Goal: Information Seeking & Learning: Find specific page/section

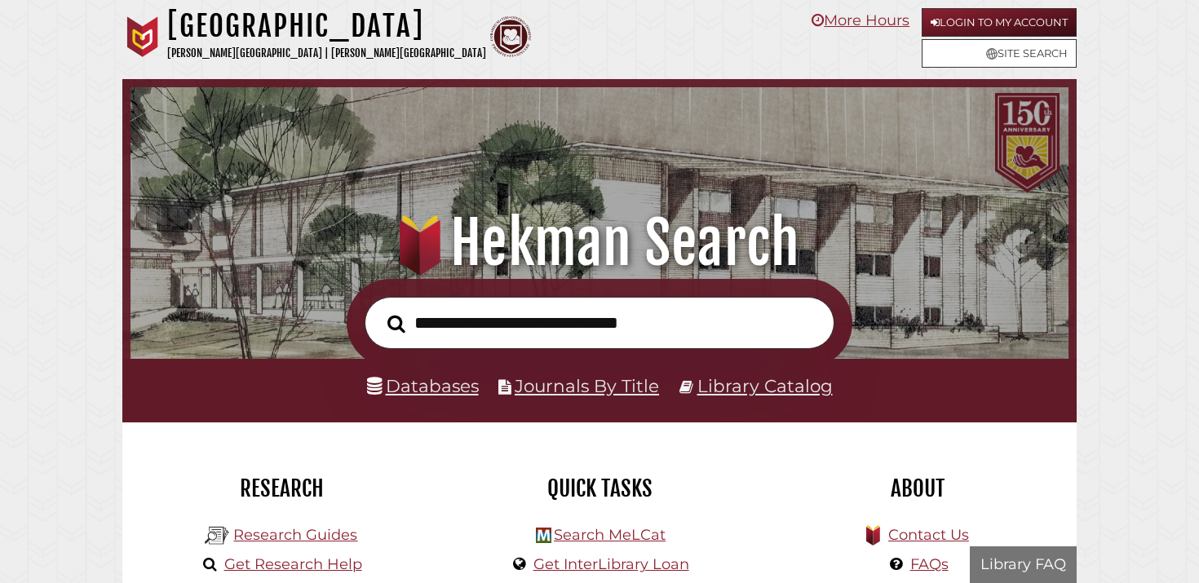
scroll to position [310, 930]
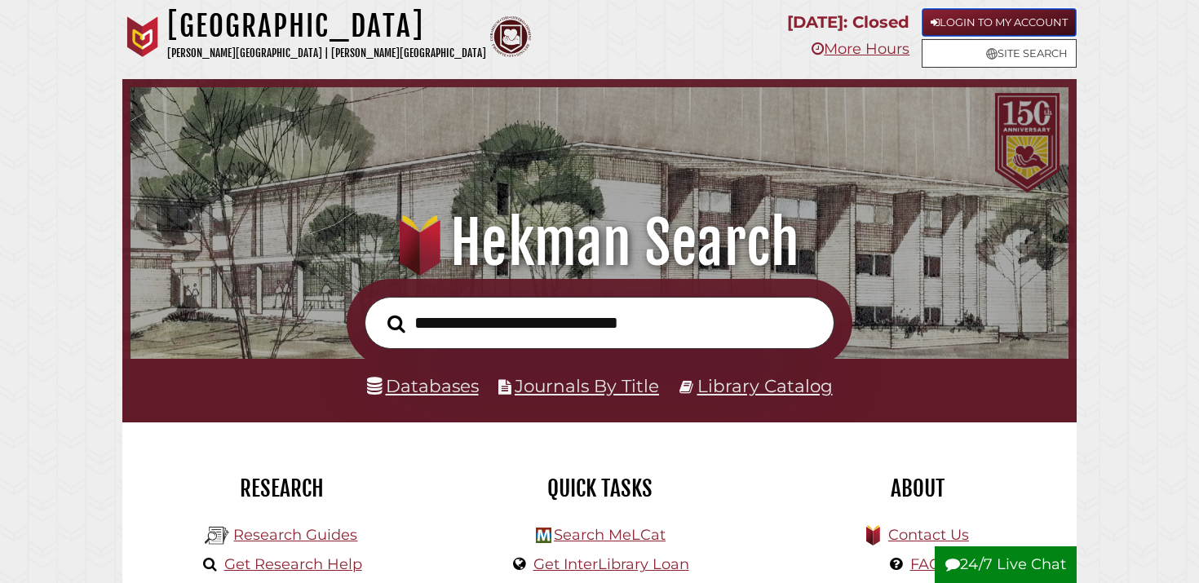
click at [1047, 17] on link "Login to My Account" at bounding box center [998, 22] width 155 height 29
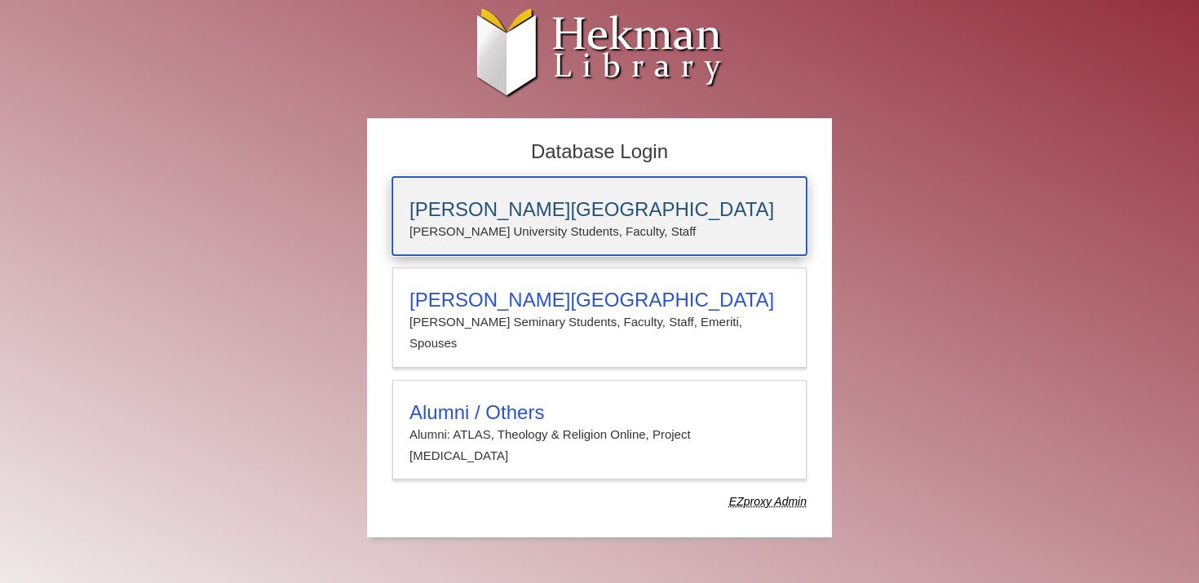
click at [474, 201] on h3 "Calvin University" at bounding box center [599, 209] width 380 height 23
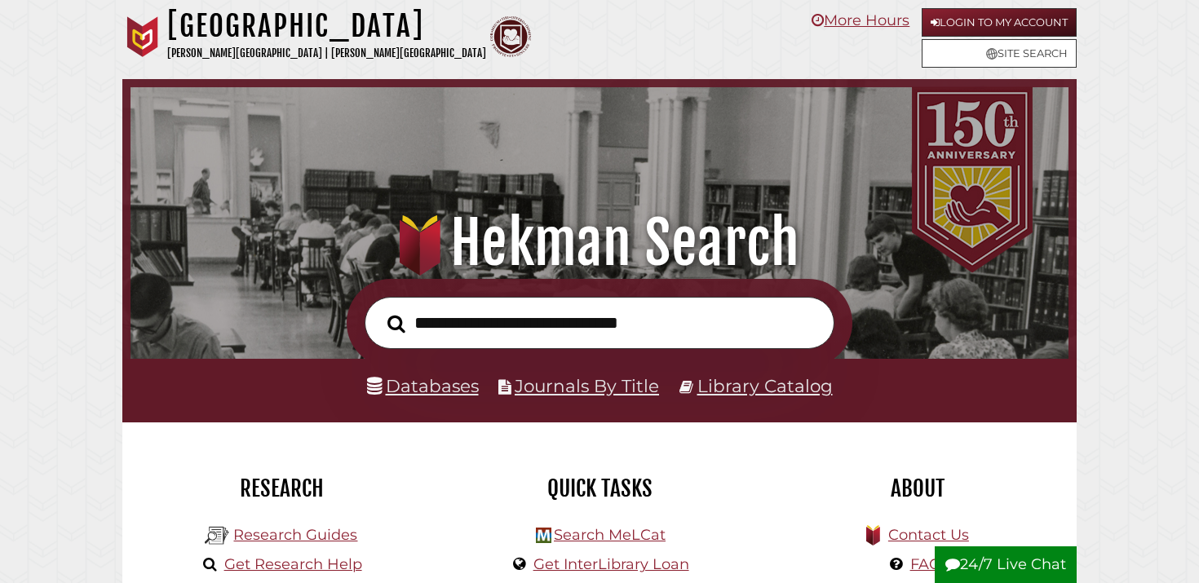
scroll to position [310, 930]
type input "**********"
click at [379, 310] on button "Search" at bounding box center [396, 324] width 34 height 28
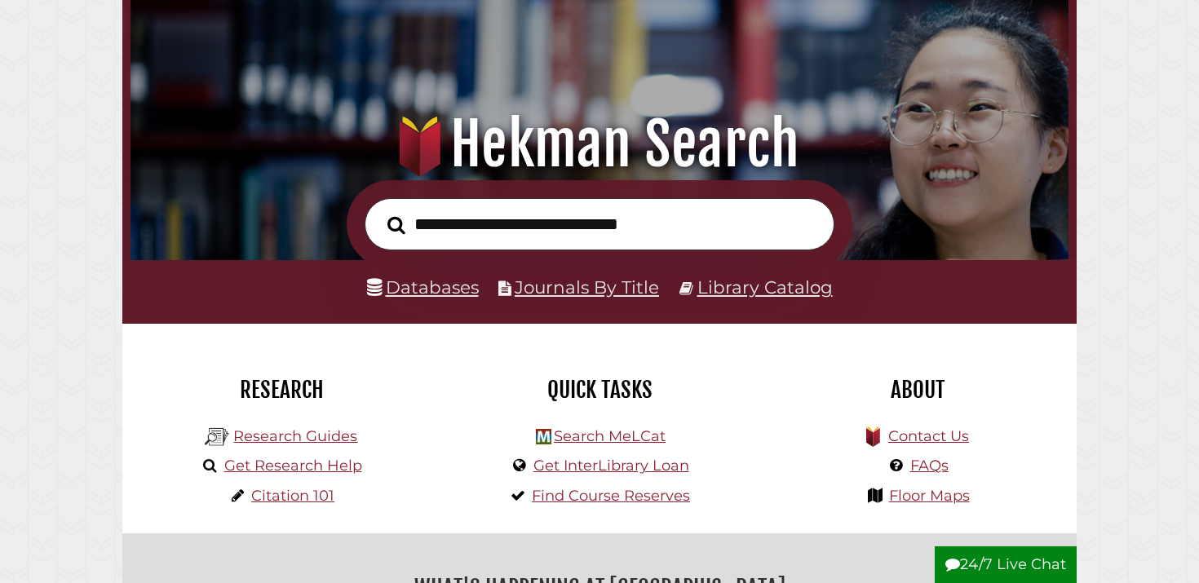
scroll to position [104, 0]
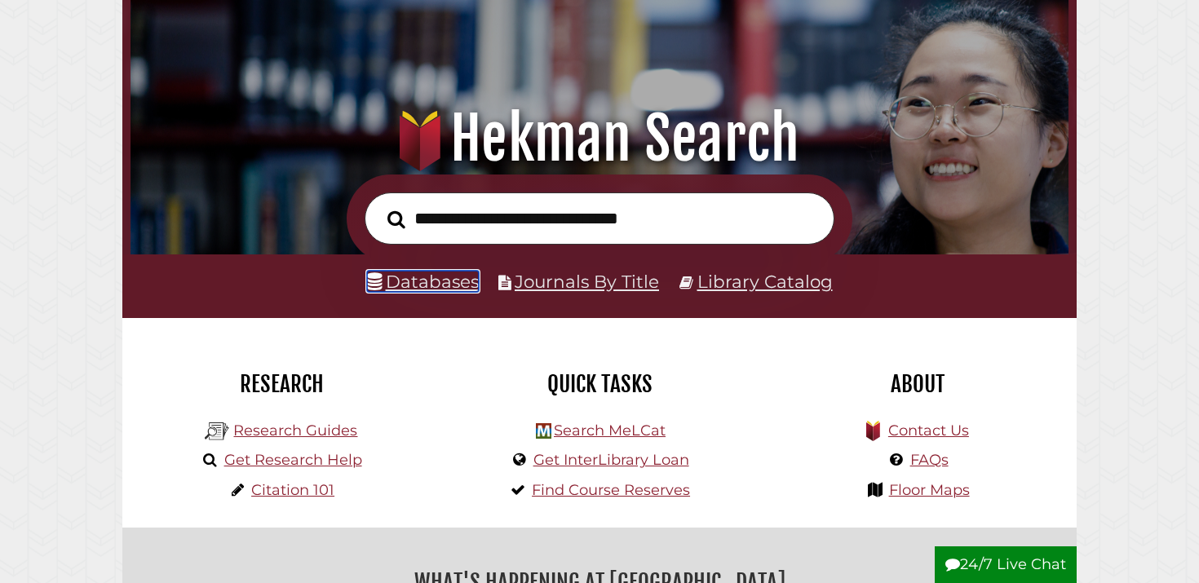
click at [430, 281] on link "Databases" at bounding box center [423, 281] width 112 height 21
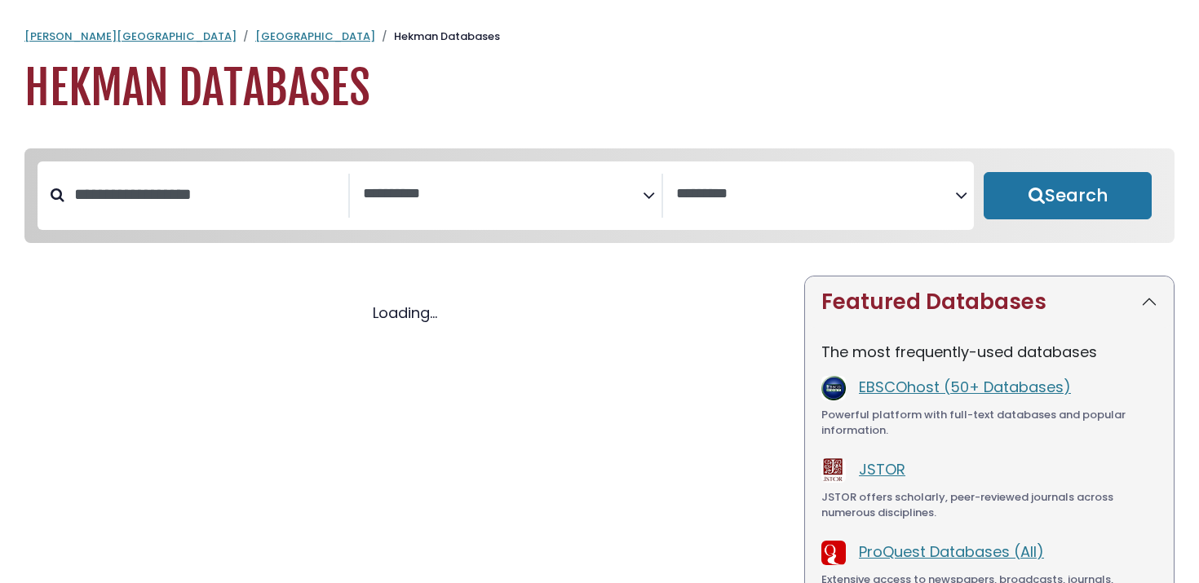
select select "Database Subject Filter"
select select "Database Vendors Filter"
select select "Database Subject Filter"
select select "Database Vendors Filter"
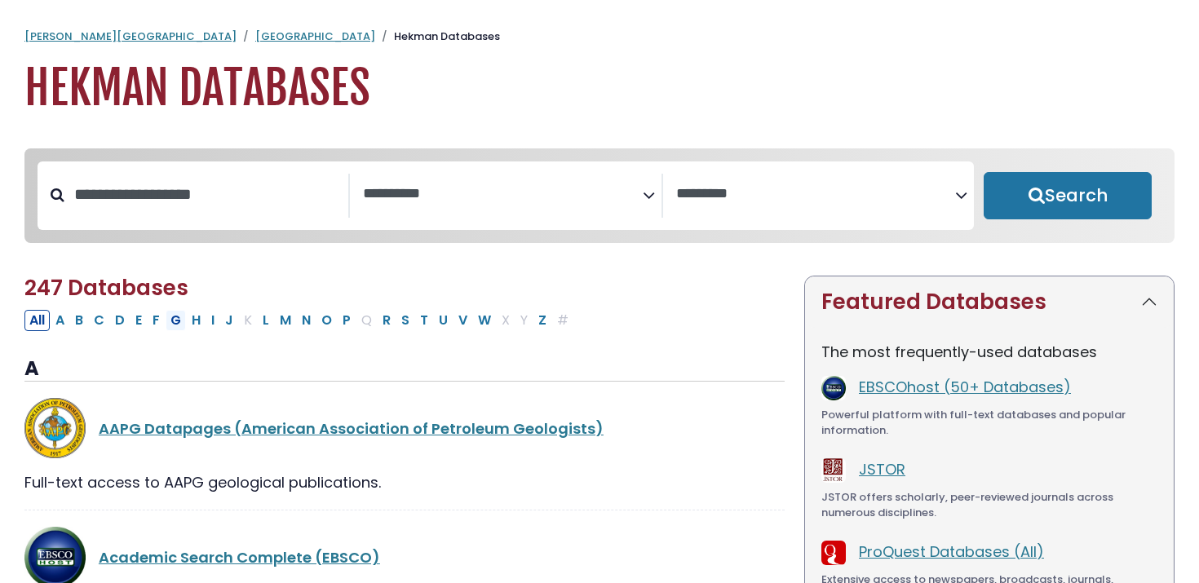
click at [174, 322] on button "G" at bounding box center [176, 320] width 20 height 21
select select "Database Subject Filter"
select select "Database Vendors Filter"
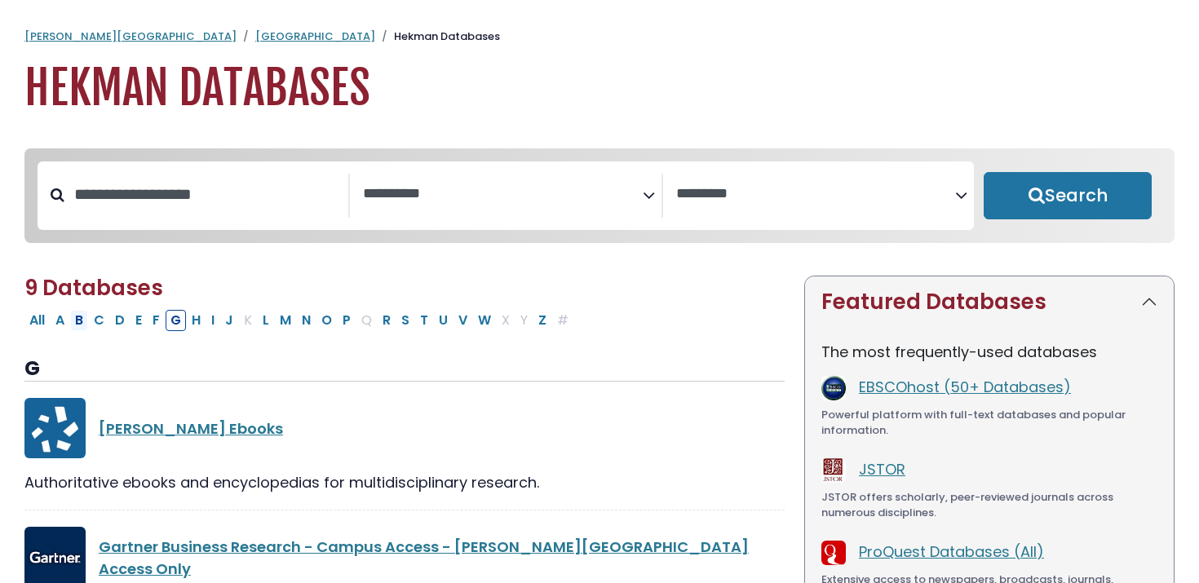
click at [81, 328] on button "B" at bounding box center [79, 320] width 18 height 21
select select "Database Subject Filter"
select select "Database Vendors Filter"
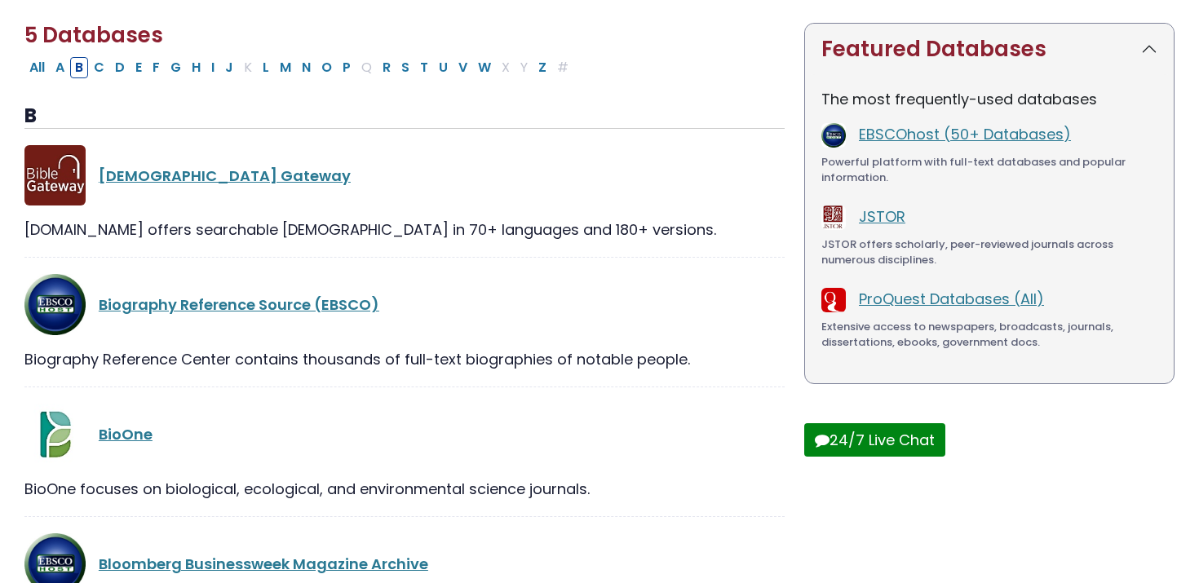
scroll to position [256, 0]
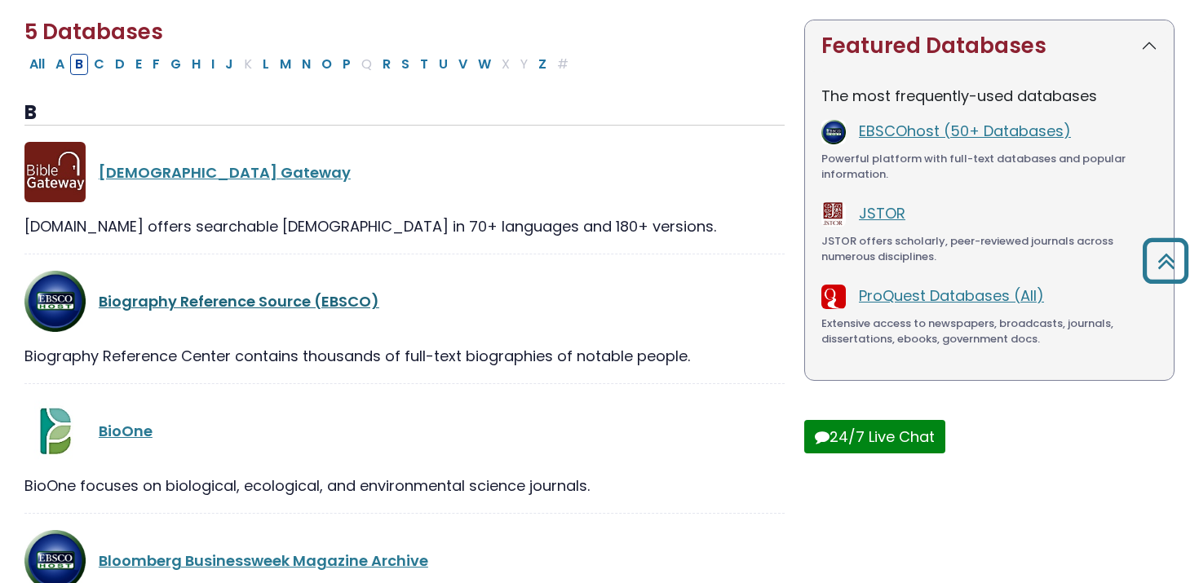
click at [255, 303] on link "Biography Reference Source (EBSCO)" at bounding box center [239, 301] width 281 height 20
click at [194, 311] on link "Biography Reference Source (EBSCO)" at bounding box center [239, 301] width 281 height 20
click at [182, 351] on div "Biography Reference Center contains thousands of full-text biographies of notab…" at bounding box center [404, 356] width 760 height 22
click at [129, 415] on div "BioOne" at bounding box center [404, 430] width 760 height 61
click at [170, 306] on link "Biography Reference Source (EBSCO)" at bounding box center [239, 301] width 281 height 20
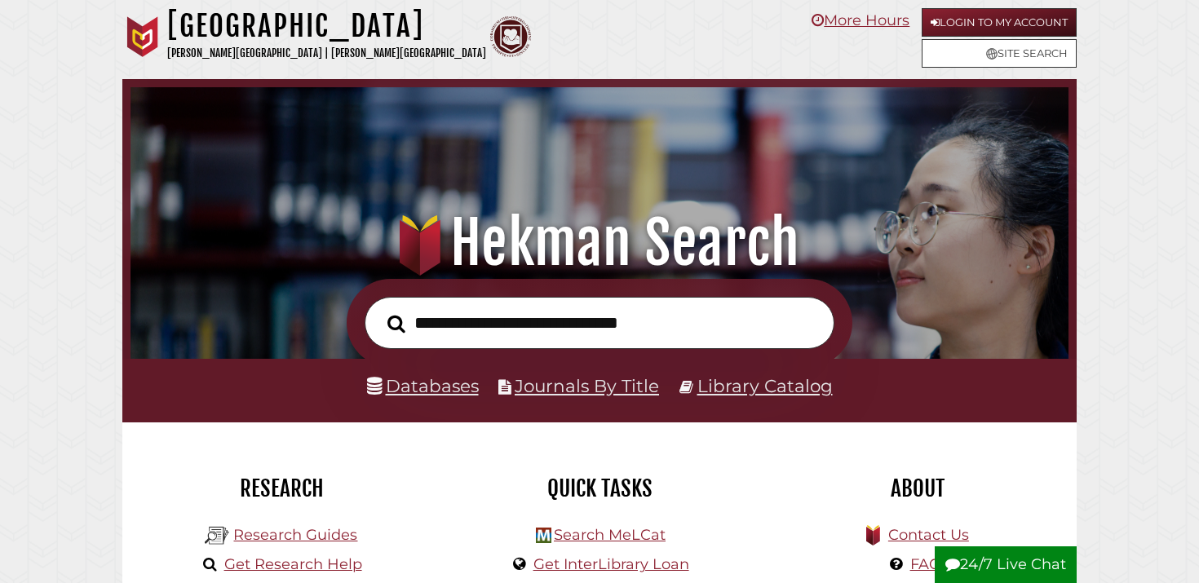
scroll to position [310, 930]
type input "**********"
click at [379, 310] on button "Search" at bounding box center [396, 324] width 34 height 28
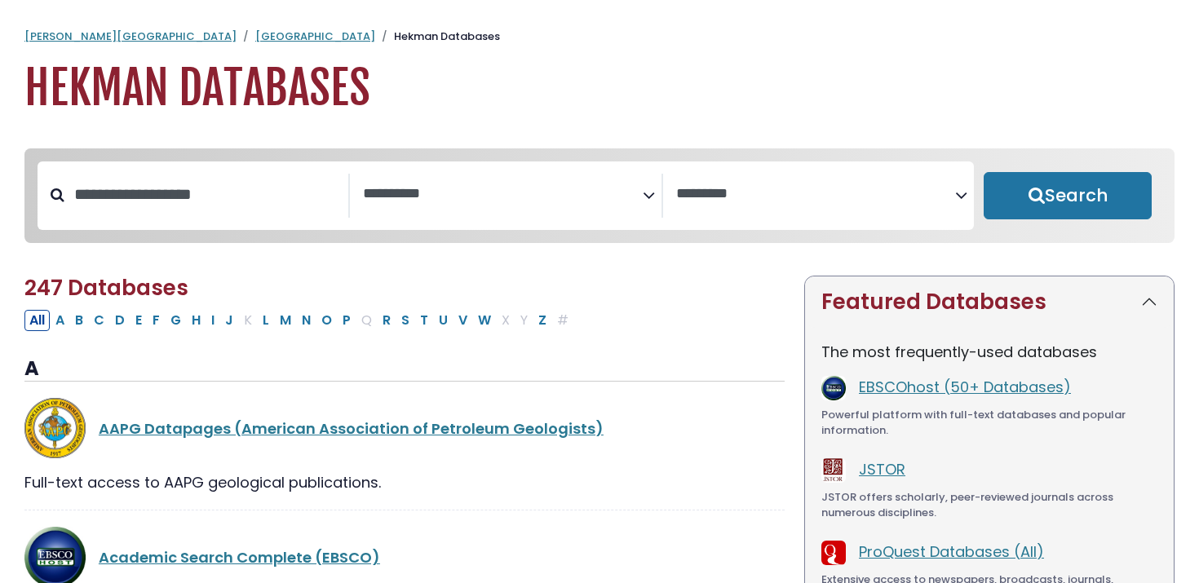
select select "Database Subject Filter"
select select "Database Vendors Filter"
click at [83, 326] on button "B" at bounding box center [79, 320] width 18 height 21
select select "Database Subject Filter"
select select "Database Vendors Filter"
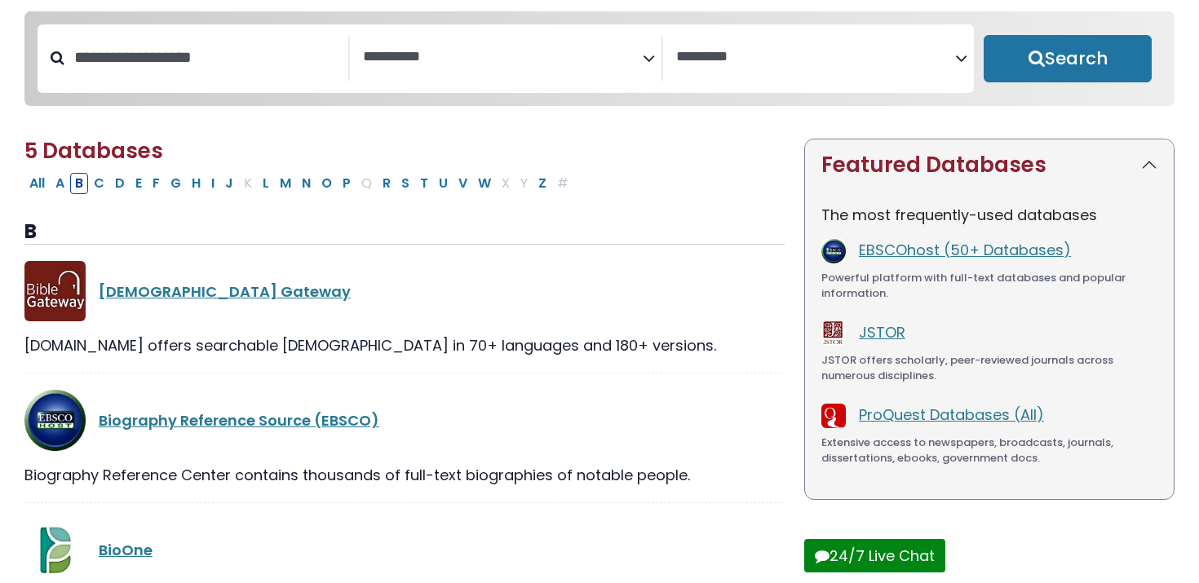
scroll to position [139, 0]
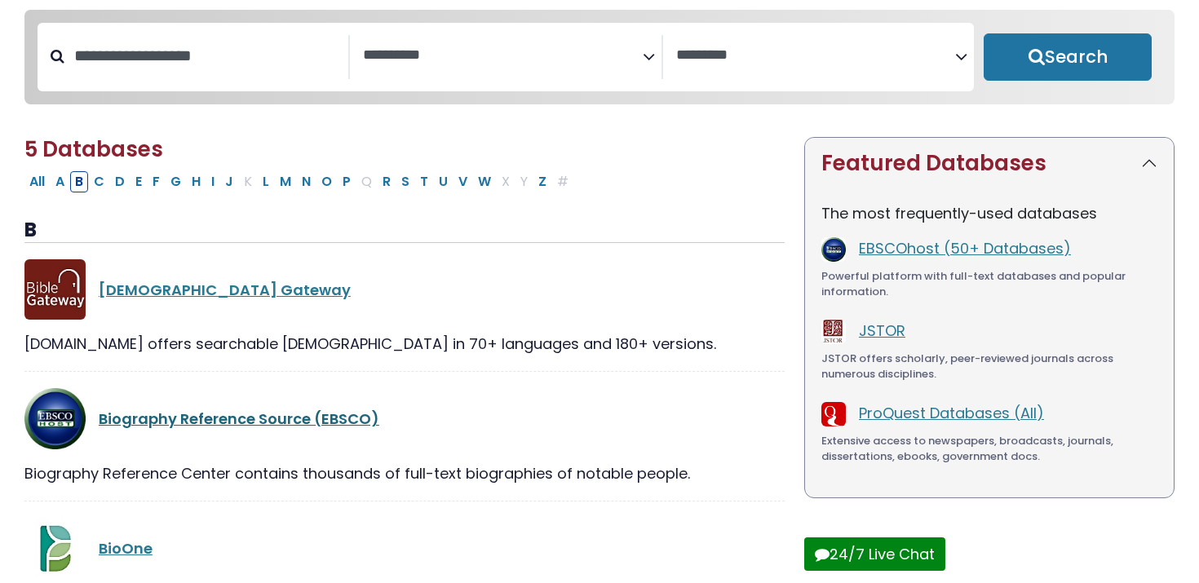
click at [218, 417] on link "Biography Reference Source (EBSCO)" at bounding box center [239, 419] width 281 height 20
